Goal: Task Accomplishment & Management: Complete application form

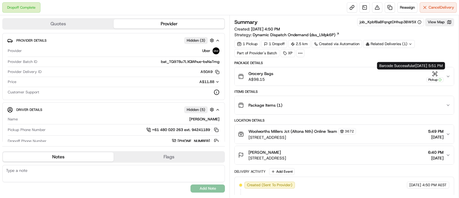
click at [433, 74] on icon "button" at bounding box center [435, 74] width 6 height 6
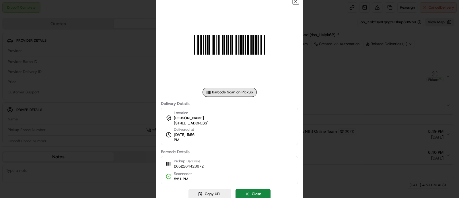
click at [296, 2] on icon "button" at bounding box center [296, 1] width 2 height 2
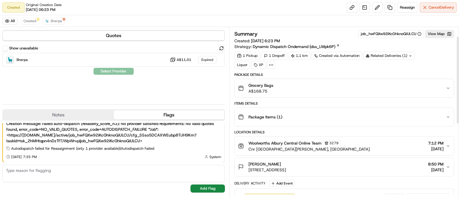
scroll to position [160, 0]
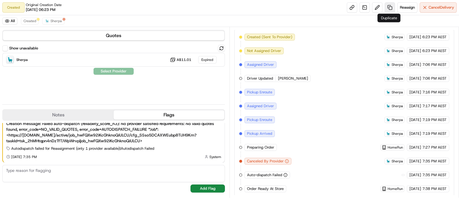
click at [389, 7] on link at bounding box center [390, 7] width 10 height 10
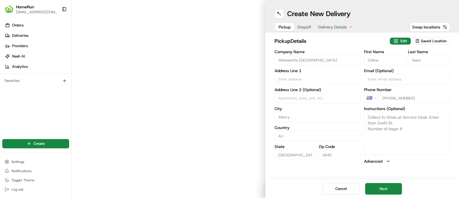
type input "Cnr Swift And [PERSON_NAME]"
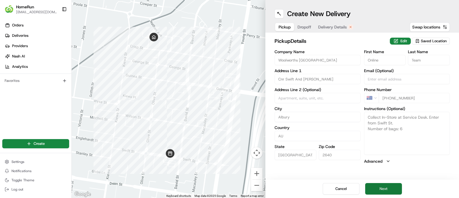
click at [389, 188] on button "Next" at bounding box center [384, 188] width 37 height 11
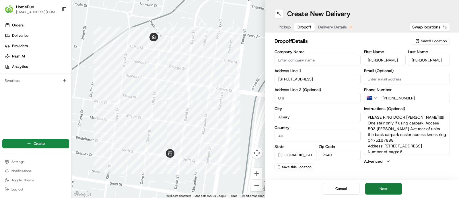
click at [392, 186] on button "Next" at bounding box center [384, 188] width 37 height 11
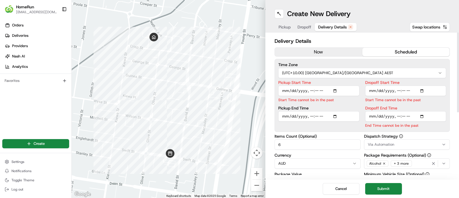
click at [286, 91] on input "Pickup Start Time" at bounding box center [319, 91] width 81 height 10
type input "2025-08-20T19:12"
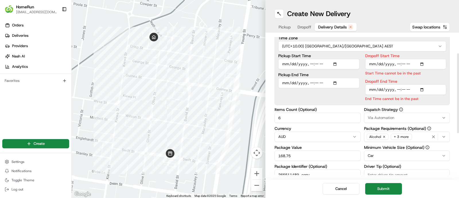
scroll to position [36, 0]
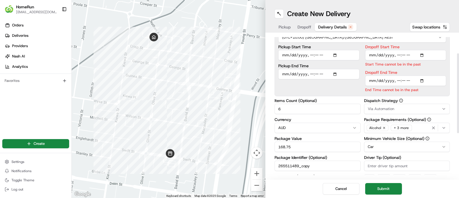
click at [310, 57] on input "Pickup Start Time" at bounding box center [319, 55] width 81 height 10
type input "2025-08-20T19:45"
click at [372, 53] on input "Dropoff Start Time" at bounding box center [406, 55] width 81 height 10
type input "2025-08-20T19:15"
type input "2025-08-20T19:55"
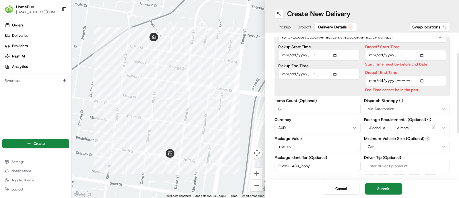
click at [326, 54] on input "Pickup Start Time" at bounding box center [319, 55] width 81 height 10
type input "2025-08-20T07:45"
click at [409, 53] on input "Dropoff Start Time" at bounding box center [406, 55] width 81 height 10
type input "2025-08-20T07:55"
click at [372, 80] on input "Dropoff End Time" at bounding box center [406, 81] width 81 height 10
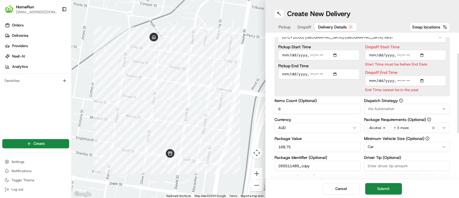
type input "2025-08-20T20:50"
type input "2025-08-20T20:45"
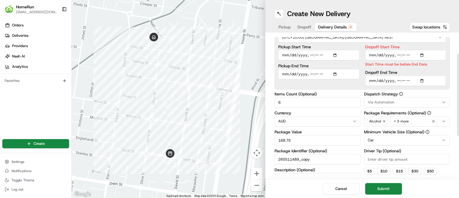
drag, startPoint x: 368, startPoint y: 53, endPoint x: 372, endPoint y: 54, distance: 4.0
click at [371, 54] on input "Dropoff Start Time" at bounding box center [406, 55] width 81 height 10
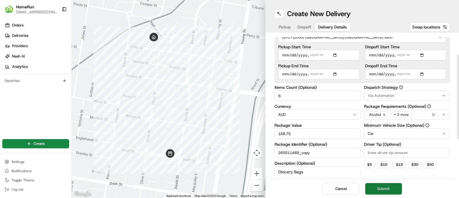
click at [393, 188] on button "Submit" at bounding box center [384, 188] width 37 height 11
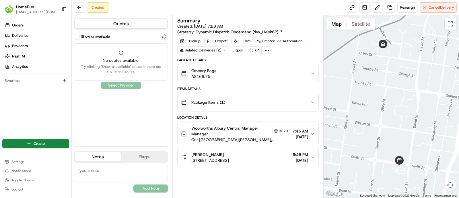
click at [110, 57] on span "No quotes available." at bounding box center [121, 60] width 86 height 6
click at [115, 85] on div "Show unavailable No quotes available. Try clicking "Show unavailable" to see if…" at bounding box center [121, 87] width 94 height 109
click at [130, 74] on div "Show unavailable No quotes available. Try clicking "Show unavailable" to see if…" at bounding box center [121, 87] width 94 height 109
click at [163, 38] on button at bounding box center [164, 36] width 7 height 7
click at [162, 35] on button at bounding box center [164, 36] width 7 height 7
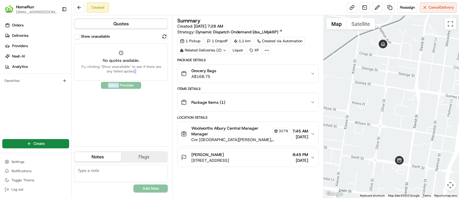
click at [114, 118] on div "Show unavailable No quotes available. Try clicking "Show unavailable" to see if…" at bounding box center [121, 87] width 94 height 109
click at [162, 36] on button at bounding box center [164, 36] width 7 height 7
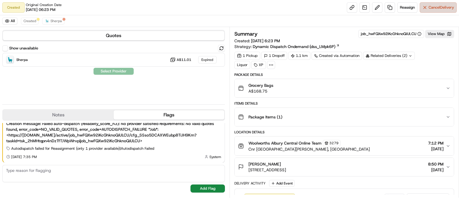
click at [433, 9] on span "Cancel Delivery" at bounding box center [442, 7] width 26 height 5
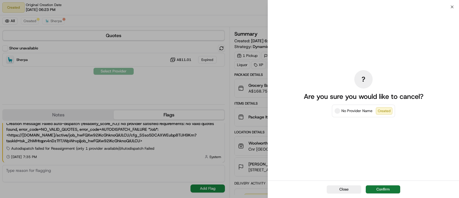
click at [382, 188] on button "Confirm" at bounding box center [383, 189] width 34 height 8
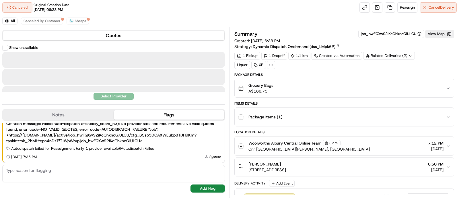
scroll to position [60, 0]
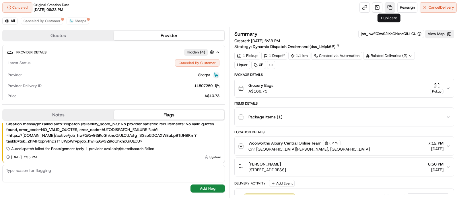
click at [391, 6] on link at bounding box center [390, 7] width 10 height 10
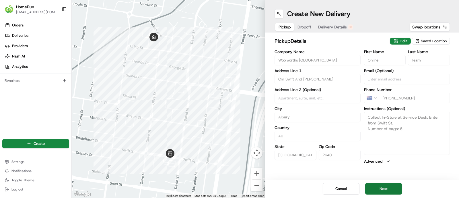
click at [393, 192] on button "Next" at bounding box center [384, 188] width 37 height 11
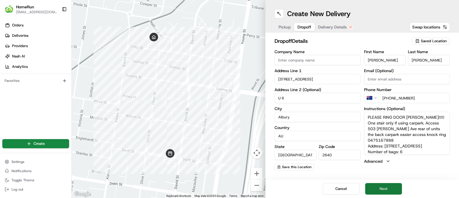
click at [392, 190] on button "Next" at bounding box center [384, 188] width 37 height 11
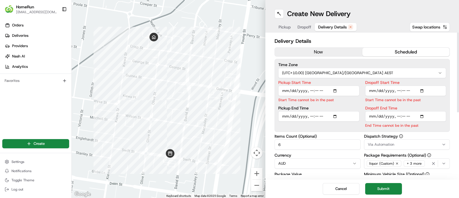
drag, startPoint x: 286, startPoint y: 91, endPoint x: 293, endPoint y: 113, distance: 22.6
click at [286, 91] on input "Pickup Start Time" at bounding box center [319, 91] width 81 height 10
click at [310, 92] on input "Pickup Start Time" at bounding box center [319, 91] width 81 height 10
click at [286, 92] on input "Pickup Start Time" at bounding box center [319, 91] width 81 height 10
type input "2025-08-20T07:50"
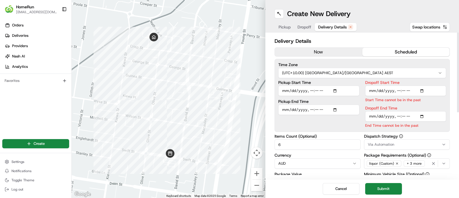
click at [370, 89] on input "Dropoff Start Time" at bounding box center [406, 91] width 81 height 10
type input "2025-08-20T19:15"
type input "2025-08-20T08:00"
type input "2025-08-20T20:50"
type input "2025-08-20T19:50"
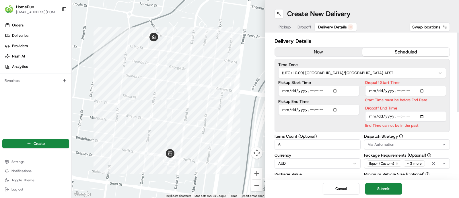
type input "2025-08-20T08:50"
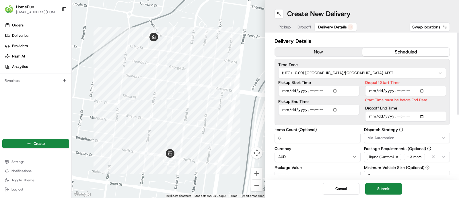
click at [370, 91] on input "Dropoff Start Time" at bounding box center [406, 91] width 81 height 10
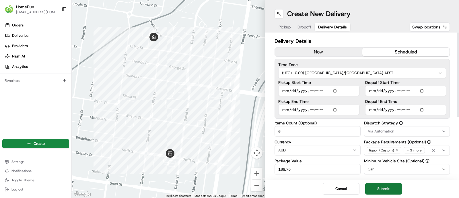
click at [395, 185] on button "Submit" at bounding box center [384, 188] width 37 height 11
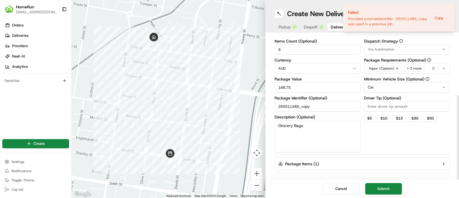
scroll to position [102, 0]
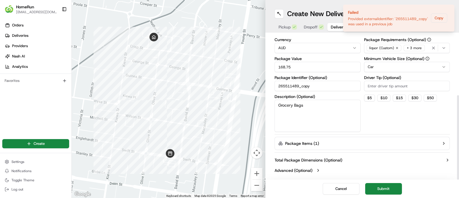
click at [318, 85] on input "265511489_copy" at bounding box center [318, 86] width 86 height 10
type input "265511489_1"
click at [391, 190] on button "Submit" at bounding box center [384, 188] width 37 height 11
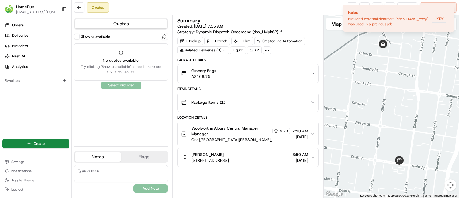
click at [126, 88] on div "Show unavailable No quotes available. Try clicking "Show unavailable" to see if…" at bounding box center [121, 87] width 94 height 109
click at [161, 39] on div "Show unavailable" at bounding box center [121, 36] width 94 height 7
click at [145, 26] on button "Quotes" at bounding box center [121, 23] width 93 height 9
click at [452, 10] on icon "Notifications (F8)" at bounding box center [450, 9] width 5 height 5
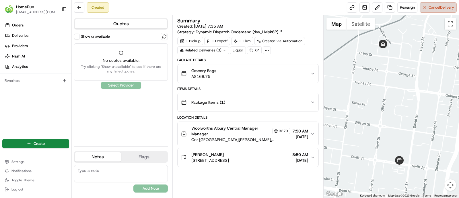
click at [441, 6] on span "Cancel Delivery" at bounding box center [442, 7] width 26 height 5
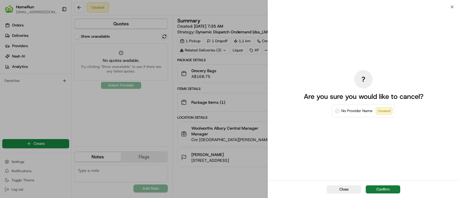
click at [384, 188] on button "Confirm" at bounding box center [383, 189] width 34 height 8
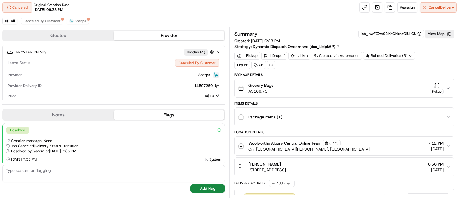
scroll to position [60, 0]
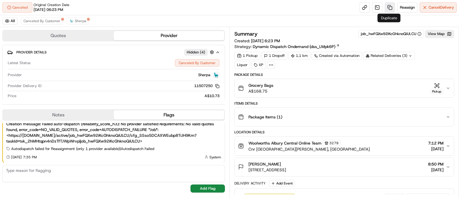
click at [391, 5] on link at bounding box center [390, 7] width 10 height 10
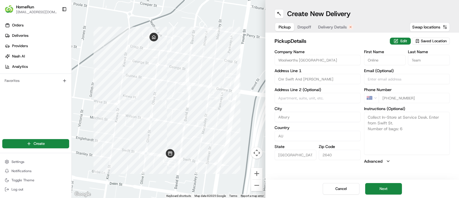
click at [389, 182] on div "Cancel Next" at bounding box center [363, 188] width 194 height 18
click at [390, 187] on button "Next" at bounding box center [384, 188] width 37 height 11
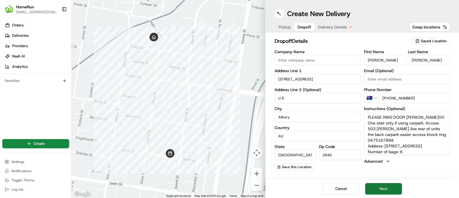
click at [390, 187] on button "Next" at bounding box center [384, 188] width 37 height 11
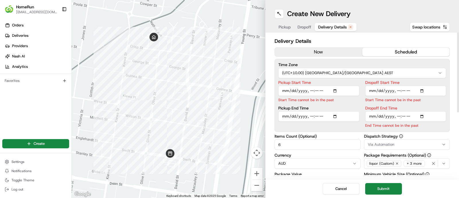
click at [283, 90] on input "Pickup Start Time" at bounding box center [319, 91] width 81 height 10
type input "2025-08-20T19:12"
type input "2025-08-20T08:00"
click at [369, 92] on input "Dropoff Start Time" at bounding box center [406, 91] width 81 height 10
type input "2025-08-20T19:15"
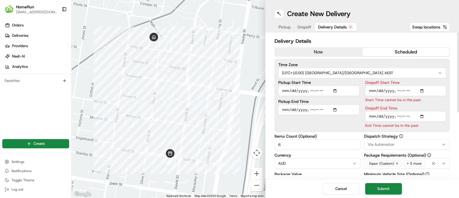
click at [378, 91] on input "Dropoff Start Time" at bounding box center [406, 91] width 81 height 10
type input "2025-08-20T08:10"
type input "2025-08-20T20:50"
type input "2025-08-20T09:00"
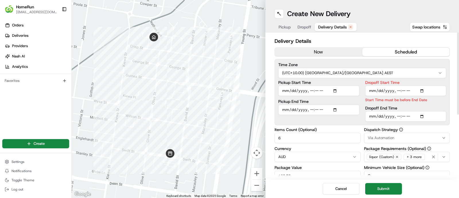
click at [369, 89] on input "Dropoff Start Time" at bounding box center [406, 91] width 81 height 10
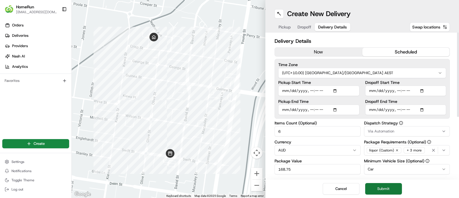
click at [399, 185] on button "Submit" at bounding box center [384, 188] width 37 height 11
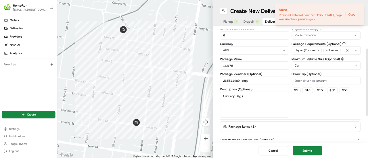
scroll to position [102, 0]
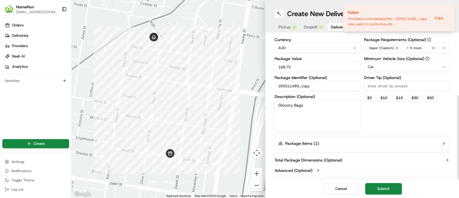
click at [322, 84] on input "265511489_copy" at bounding box center [318, 86] width 86 height 10
click at [388, 187] on button "Submit" at bounding box center [384, 188] width 37 height 11
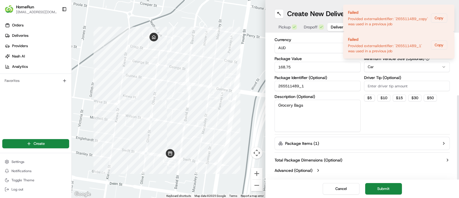
drag, startPoint x: 307, startPoint y: 83, endPoint x: 312, endPoint y: 87, distance: 6.7
click at [308, 83] on input "265511489_1" at bounding box center [318, 86] width 86 height 10
type input "265511489_2"
click at [380, 184] on button "Submit" at bounding box center [384, 188] width 37 height 11
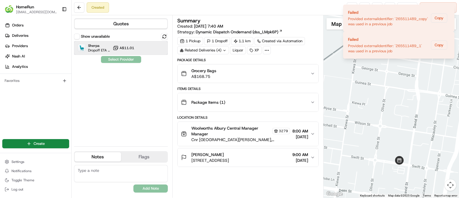
click at [148, 46] on div at bounding box center [150, 48] width 7 height 7
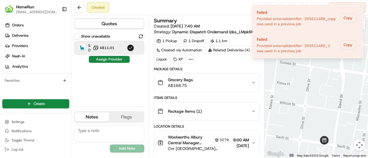
drag, startPoint x: 428, startPoint y: 2, endPoint x: 119, endPoint y: 94, distance: 322.6
click at [119, 94] on div "Show unavailable Sherpa Dropoff ETA 2 hours A$11.01 Assign Provider" at bounding box center [109, 67] width 70 height 69
click at [357, 11] on icon "Notifications (F8)" at bounding box center [358, 9] width 5 height 5
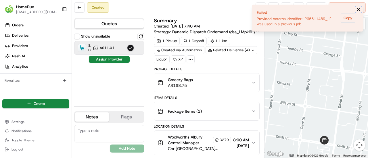
click at [357, 9] on icon "Notifications (F8)" at bounding box center [358, 9] width 5 height 5
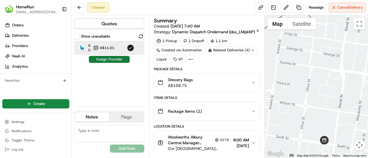
click at [119, 59] on button "Assign Provider" at bounding box center [109, 59] width 41 height 7
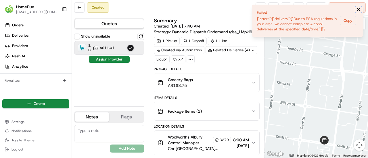
click at [358, 10] on icon "Notifications (F8)" at bounding box center [358, 9] width 5 height 5
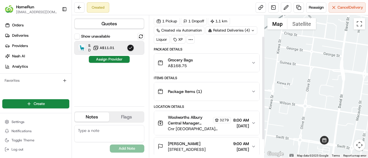
scroll to position [29, 0]
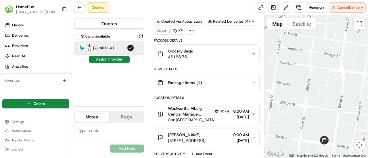
click at [217, 88] on button "Package Items ( 1 )" at bounding box center [206, 83] width 105 height 18
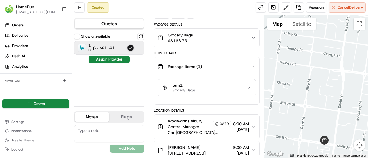
scroll to position [82, 0]
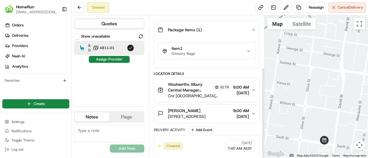
click at [234, 54] on div "Item 1 Grocery Bags" at bounding box center [204, 51] width 84 height 10
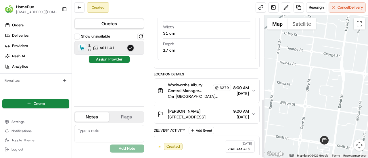
scroll to position [199, 0]
click at [247, 87] on span "8:00 AM" at bounding box center [241, 88] width 16 height 6
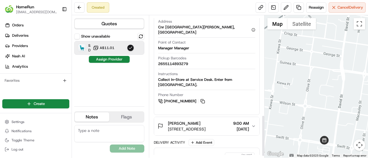
scroll to position [349, 0]
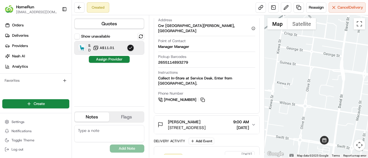
click at [205, 119] on div "Cheryl Scarcella" at bounding box center [187, 122] width 38 height 6
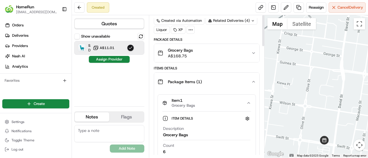
scroll to position [0, 0]
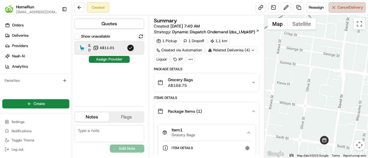
click at [342, 9] on span "Cancel Delivery" at bounding box center [350, 7] width 26 height 5
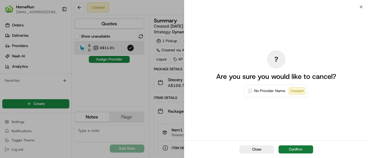
click at [299, 150] on button "Confirm" at bounding box center [295, 150] width 34 height 8
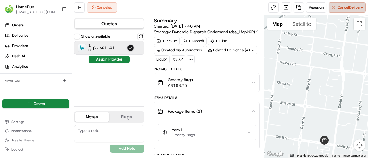
click at [361, 9] on span "Cancel Delivery" at bounding box center [350, 7] width 26 height 5
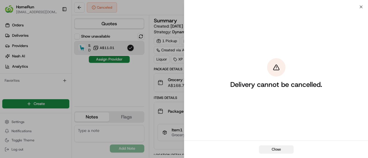
click at [281, 146] on button "Close" at bounding box center [276, 150] width 34 height 8
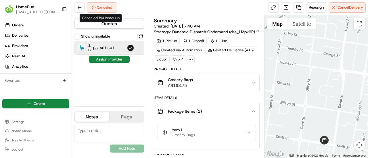
drag, startPoint x: 108, startPoint y: 11, endPoint x: 108, endPoint y: 6, distance: 5.5
click at [108, 7] on div "Canceled" at bounding box center [102, 7] width 30 height 10
click at [74, 7] on div "Canceled Reassign Cancel Delivery" at bounding box center [220, 7] width 296 height 15
click at [81, 7] on button at bounding box center [79, 7] width 10 height 10
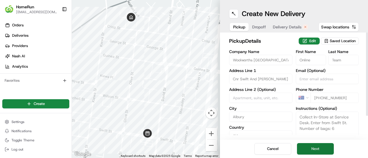
click at [312, 146] on button "Next" at bounding box center [315, 148] width 37 height 11
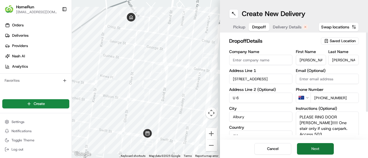
click at [307, 147] on button "Next" at bounding box center [315, 148] width 37 height 11
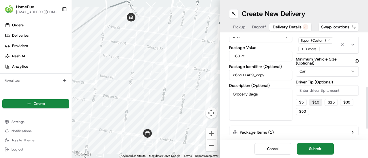
scroll to position [155, 0]
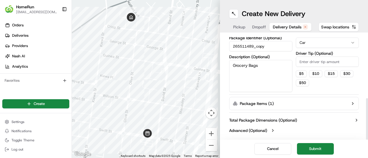
click at [312, 103] on button "Package Items ( 1 )" at bounding box center [293, 103] width 129 height 13
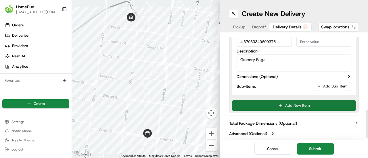
scroll to position [279, 0]
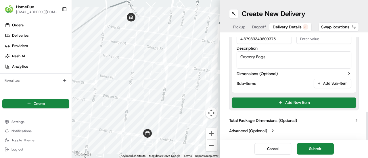
click at [305, 121] on button "Total Package Dimensions (Optional)" at bounding box center [293, 121] width 129 height 6
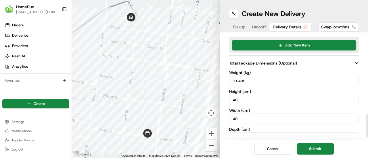
scroll to position [356, 0]
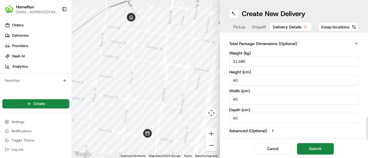
click at [279, 130] on button "Advanced (Optional)" at bounding box center [293, 131] width 129 height 6
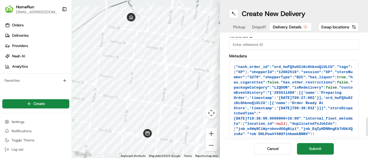
scroll to position [467, 0]
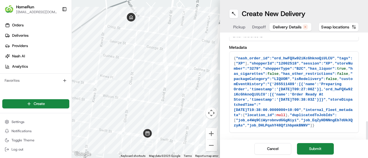
click at [324, 69] on textarea "{"nash_order_id":"ord_hwFQXw92iKcGhknoQiULCU","tags":["XP"],"shopperId":"120025…" at bounding box center [293, 92] width 129 height 81
type textarea "{"nash_order_id":"ord_hwFQXw92iKcGhknoQiULCU","tags":["XP"],"shopperId":"120025…"
click at [320, 148] on button "Submit" at bounding box center [315, 148] width 37 height 11
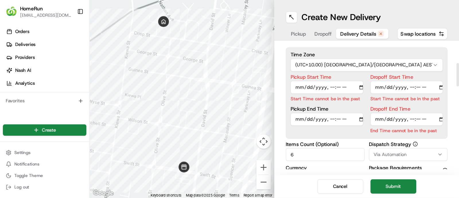
scroll to position [0, 0]
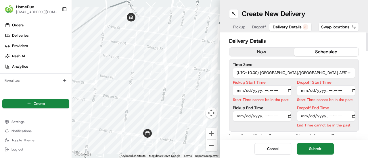
click at [236, 92] on input "Pickup Start Time" at bounding box center [262, 91] width 58 height 10
type input "2025-08-20T19:12"
type input "2025-08-20T08:00"
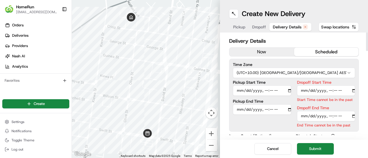
click at [299, 91] on input "Dropoff Start Time" at bounding box center [326, 91] width 58 height 10
type input "2025-08-20T19:15"
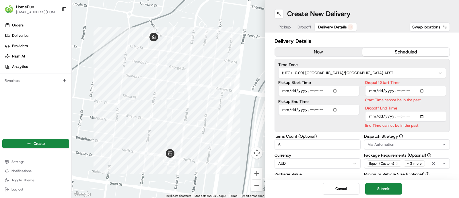
drag, startPoint x: 353, startPoint y: 2, endPoint x: 227, endPoint y: 29, distance: 128.1
click at [227, 29] on div at bounding box center [169, 99] width 194 height 198
click at [397, 90] on input "Dropoff Start Time" at bounding box center [406, 91] width 81 height 10
type input "2025-08-20T08:10"
type input "2025-08-20T20:50"
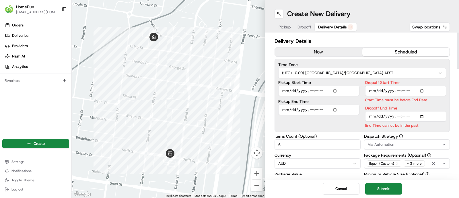
type input "2025-08-20T09:00"
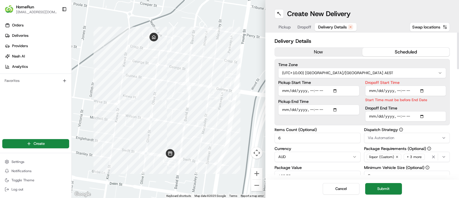
click at [372, 89] on input "Dropoff Start Time" at bounding box center [406, 91] width 81 height 10
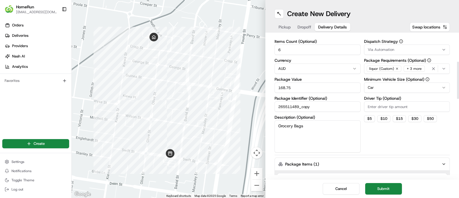
scroll to position [108, 0]
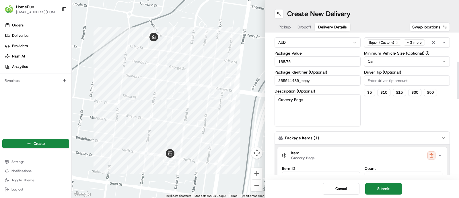
click at [324, 78] on input "265511489_copy" at bounding box center [318, 80] width 86 height 10
click at [322, 77] on input "265511489_3" at bounding box center [318, 80] width 86 height 10
type input "265511489_4"
click at [391, 189] on button "Submit" at bounding box center [384, 188] width 37 height 11
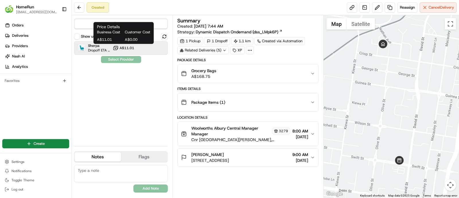
click at [119, 49] on button "A$11.01" at bounding box center [124, 48] width 22 height 6
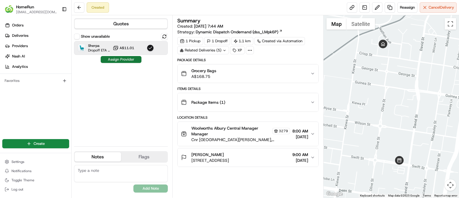
click at [131, 61] on button "Assign Provider" at bounding box center [121, 59] width 41 height 7
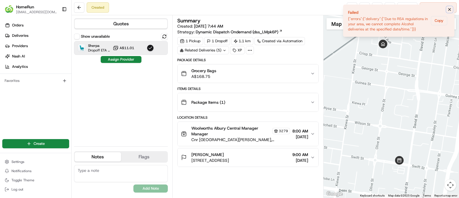
click at [448, 9] on icon "Notifications (F8)" at bounding box center [450, 9] width 5 height 5
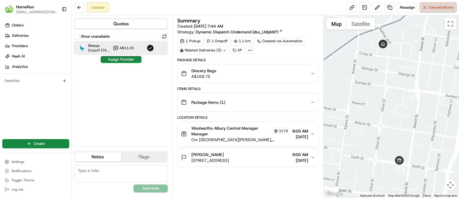
click at [443, 5] on span "Cancel Delivery" at bounding box center [442, 7] width 26 height 5
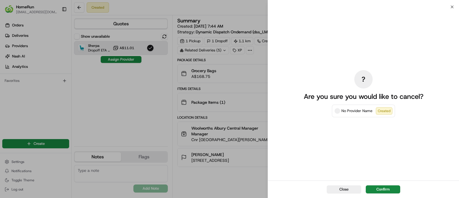
click at [382, 184] on div "Close Confirm" at bounding box center [363, 189] width 191 height 18
click at [382, 187] on button "Confirm" at bounding box center [383, 189] width 34 height 8
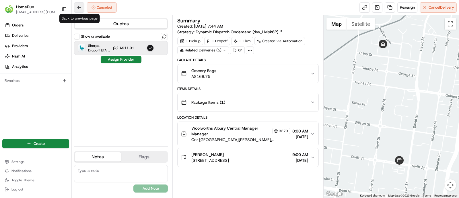
click at [78, 5] on button at bounding box center [79, 7] width 10 height 10
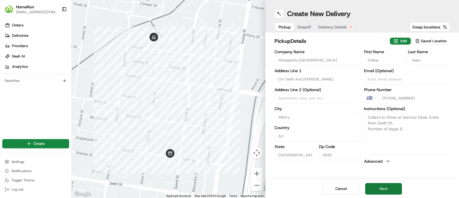
click at [383, 188] on button "Next" at bounding box center [384, 188] width 37 height 11
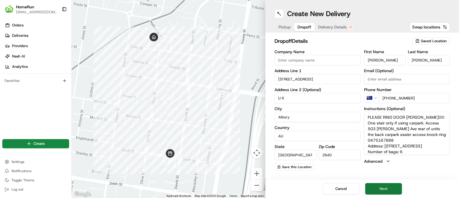
click at [384, 191] on button "Next" at bounding box center [384, 188] width 37 height 11
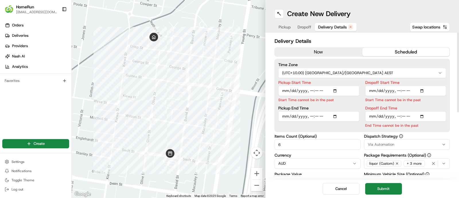
click at [287, 90] on input "Pickup Start Time" at bounding box center [319, 91] width 81 height 10
type input "2025-08-20T11:50"
click at [370, 92] on input "Dropoff Start Time" at bounding box center [406, 91] width 81 height 10
type input "2025-08-20T12:00"
type input "2025-08-20T20:50"
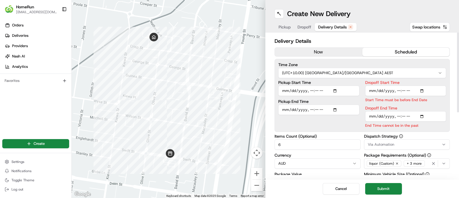
type input "2025-08-20T13:00"
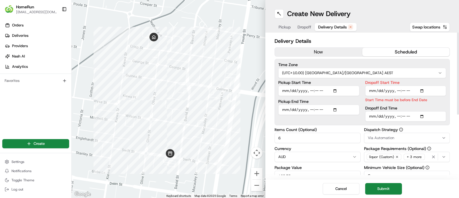
click at [368, 94] on input "Dropoff Start Time" at bounding box center [406, 91] width 81 height 10
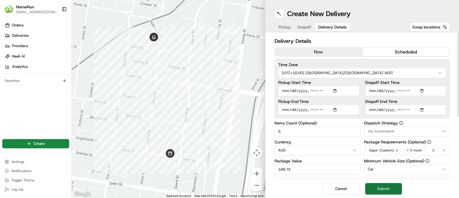
click at [388, 189] on button "Submit" at bounding box center [384, 188] width 37 height 11
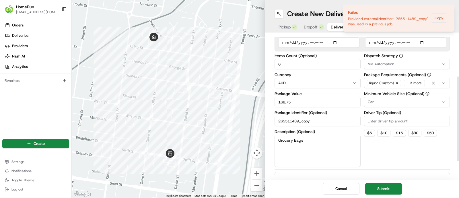
scroll to position [71, 0]
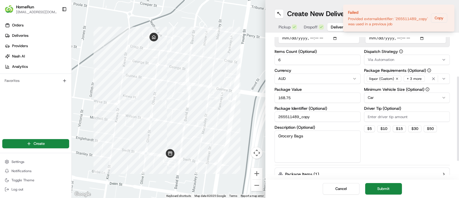
click at [316, 118] on input "265511489_copy" at bounding box center [318, 116] width 86 height 10
type input "265511489_5"
click at [384, 191] on button "Submit" at bounding box center [384, 188] width 37 height 11
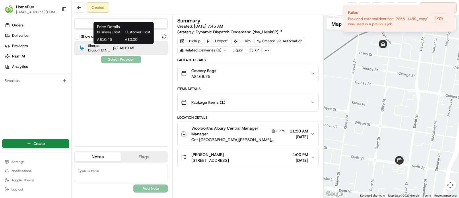
click at [127, 49] on span "A$10.45" at bounding box center [127, 48] width 15 height 5
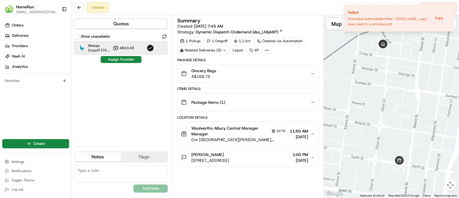
click at [123, 64] on div "Show unavailable Sherpa Dropoff ETA 5 hours A$10.45 Assign Provider" at bounding box center [121, 87] width 94 height 109
click at [123, 62] on button "Assign Provider" at bounding box center [121, 59] width 41 height 7
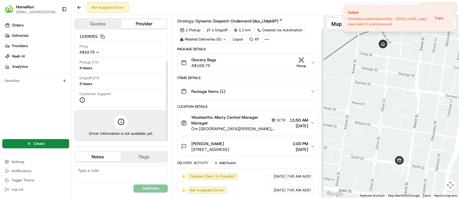
scroll to position [13, 0]
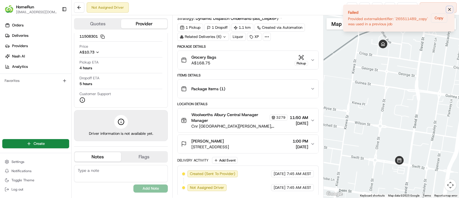
click at [448, 9] on icon "Notifications (F8)" at bounding box center [450, 9] width 5 height 5
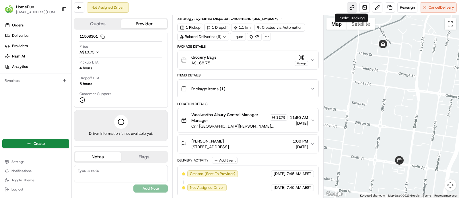
click at [354, 12] on link at bounding box center [352, 7] width 10 height 10
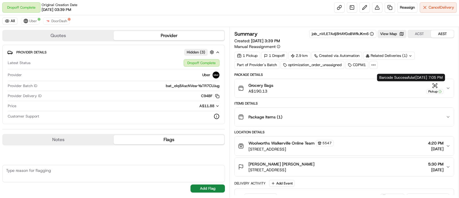
click at [434, 83] on icon "button" at bounding box center [435, 86] width 6 height 6
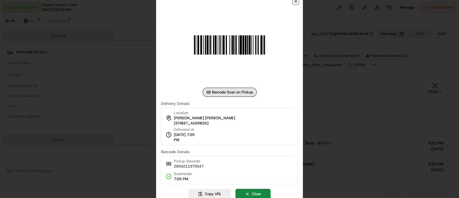
click at [297, 1] on icon "button" at bounding box center [296, 1] width 2 height 2
